Goal: Information Seeking & Learning: Learn about a topic

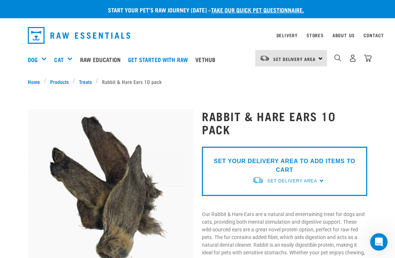
click at [178, 62] on link "Get started with Raw" at bounding box center [159, 59] width 67 height 29
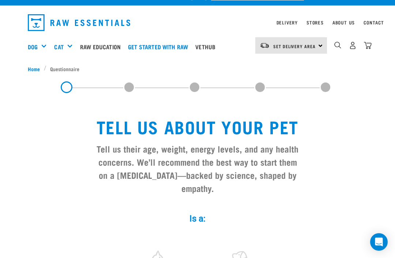
scroll to position [14, 0]
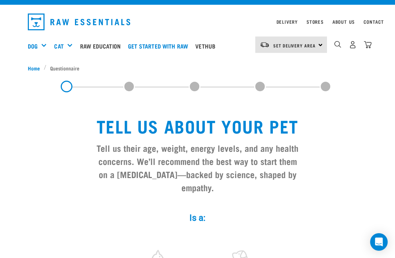
click at [0, 0] on div "Feeding Guides" at bounding box center [0, 0] width 0 height 0
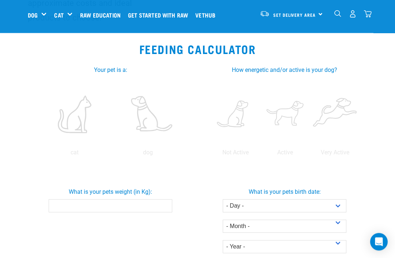
scroll to position [125, 0]
click at [258, 122] on label at bounding box center [235, 114] width 47 height 62
click at [210, 155] on input "radio" at bounding box center [210, 155] width 0 height 0
radio input "true"
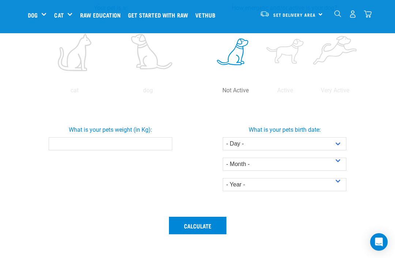
scroll to position [203, 0]
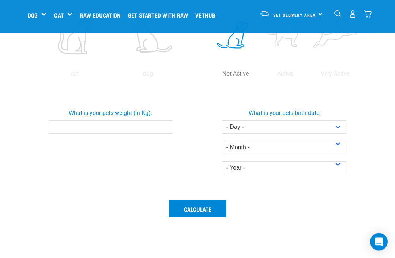
click at [140, 134] on input "What is your pets weight (in Kg):" at bounding box center [111, 127] width 124 height 13
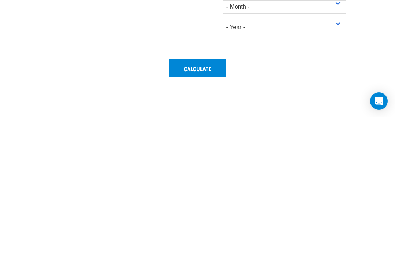
scroll to position [345, 0]
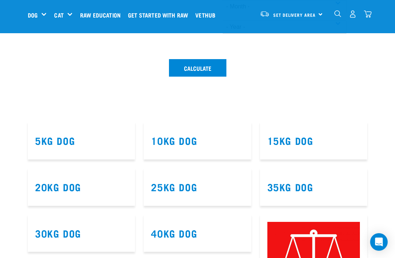
type input "10"
click at [341, 34] on select "- Year - 2025 2024 2023 2022 2021 2020 2019 2018 2017 2016 2015 2014" at bounding box center [285, 26] width 124 height 13
select select "2022"
click at [337, 13] on select "- Month - January February March April May June July August September October N…" at bounding box center [285, 6] width 124 height 13
select select "December"
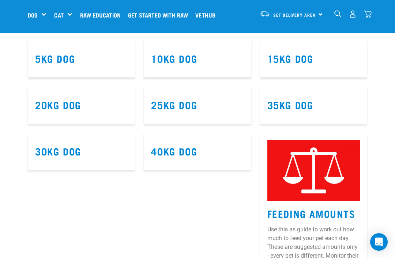
scroll to position [426, 0]
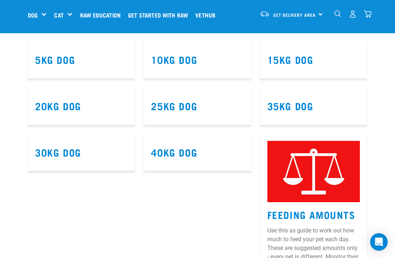
click at [192, 62] on link "10kg Dog" at bounding box center [174, 59] width 46 height 5
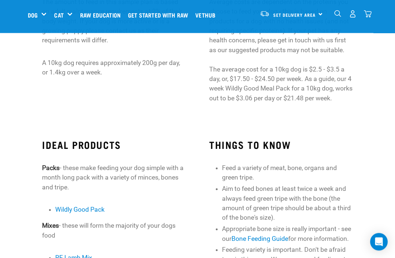
scroll to position [127, 0]
click at [88, 206] on link "Wildly Good Pack" at bounding box center [79, 209] width 49 height 7
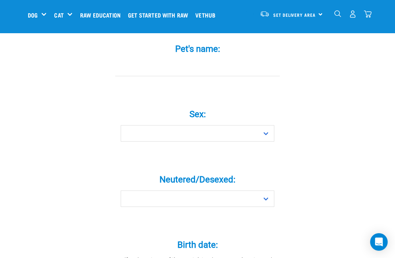
scroll to position [251, 0]
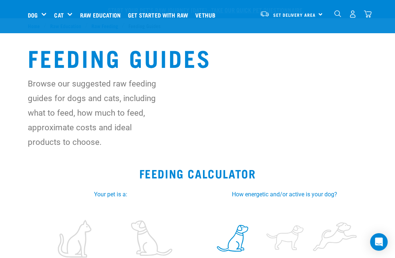
select select "December"
select select "2022"
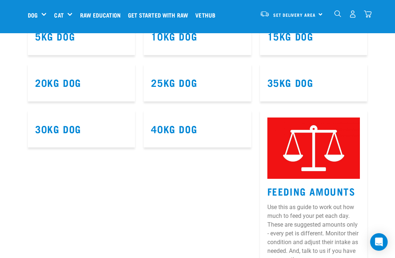
click at [73, 39] on link "5kg Dog" at bounding box center [55, 35] width 40 height 5
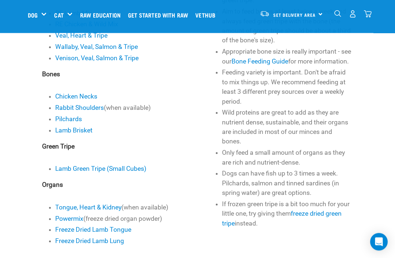
scroll to position [288, 0]
click at [87, 96] on link "Chicken Necks" at bounding box center [76, 96] width 42 height 7
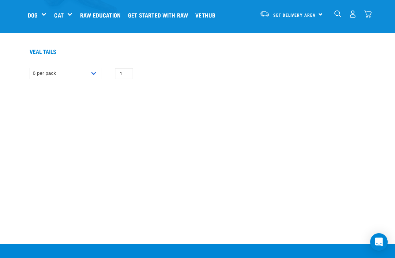
scroll to position [826, 0]
